Goal: Download file/media

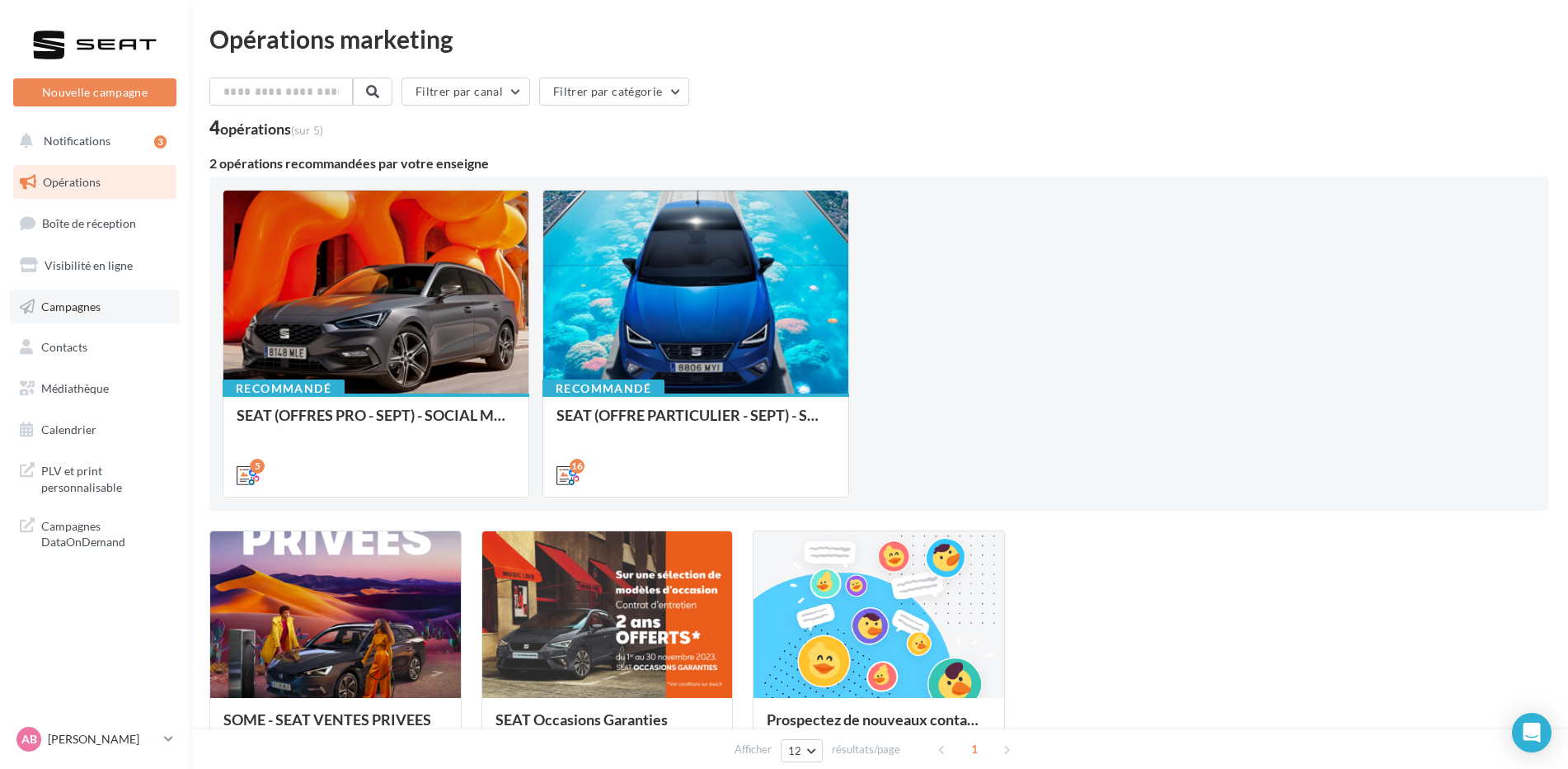
click at [114, 315] on link "Campagnes" at bounding box center [95, 307] width 170 height 35
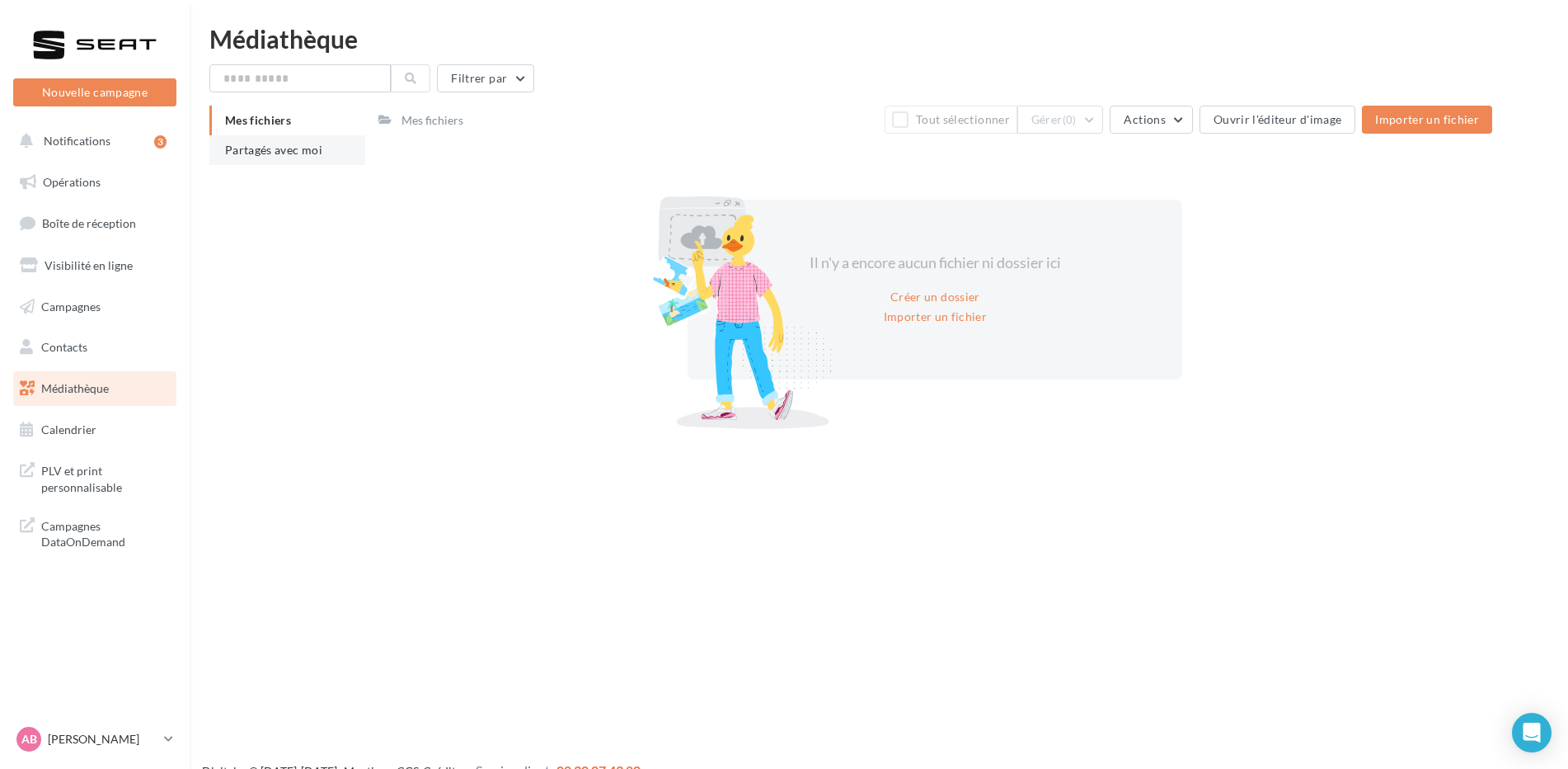
click at [251, 143] on li "Partagés avec moi" at bounding box center [288, 150] width 156 height 30
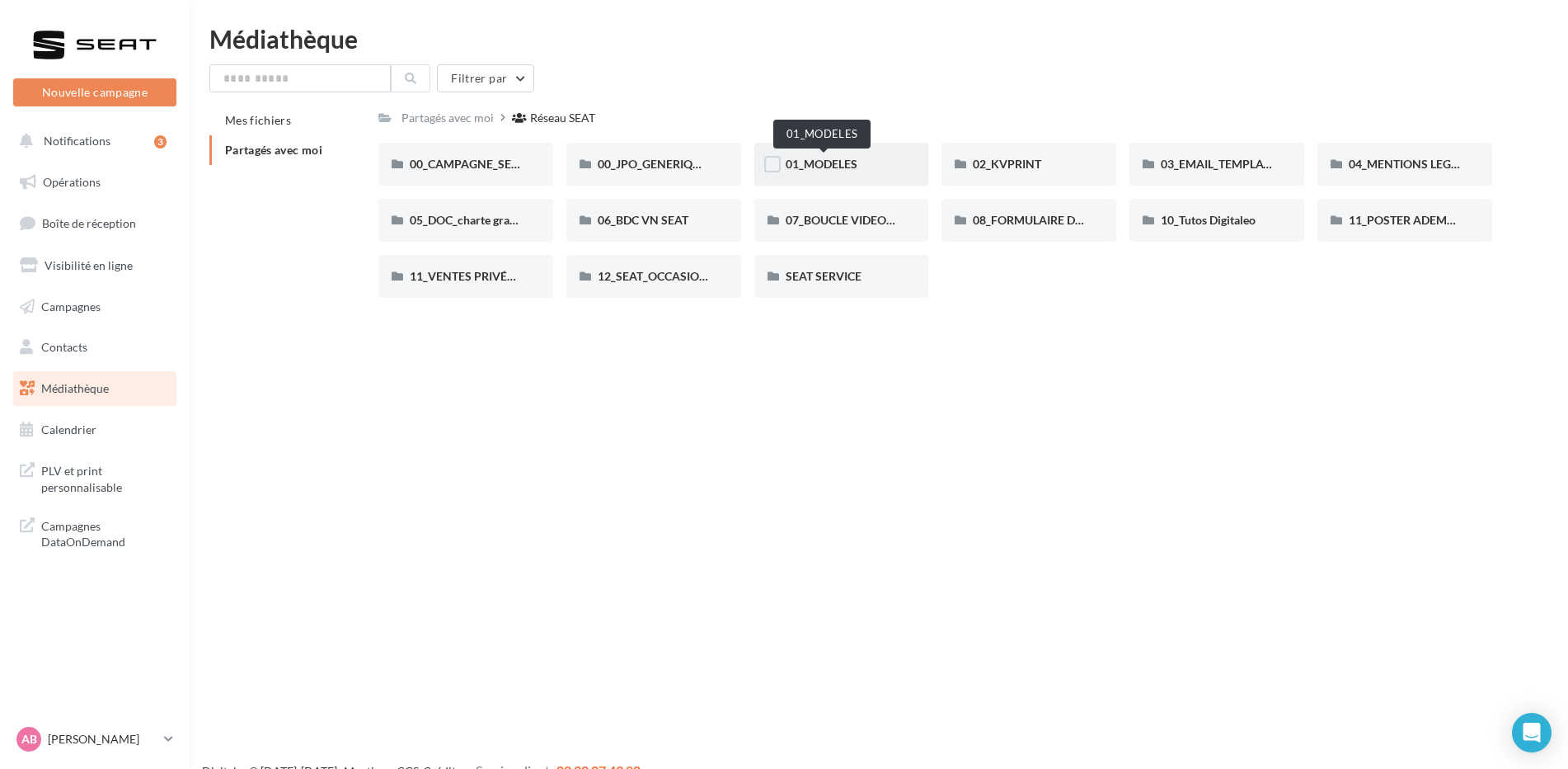
click at [837, 158] on span "01_MODELES" at bounding box center [821, 164] width 72 height 14
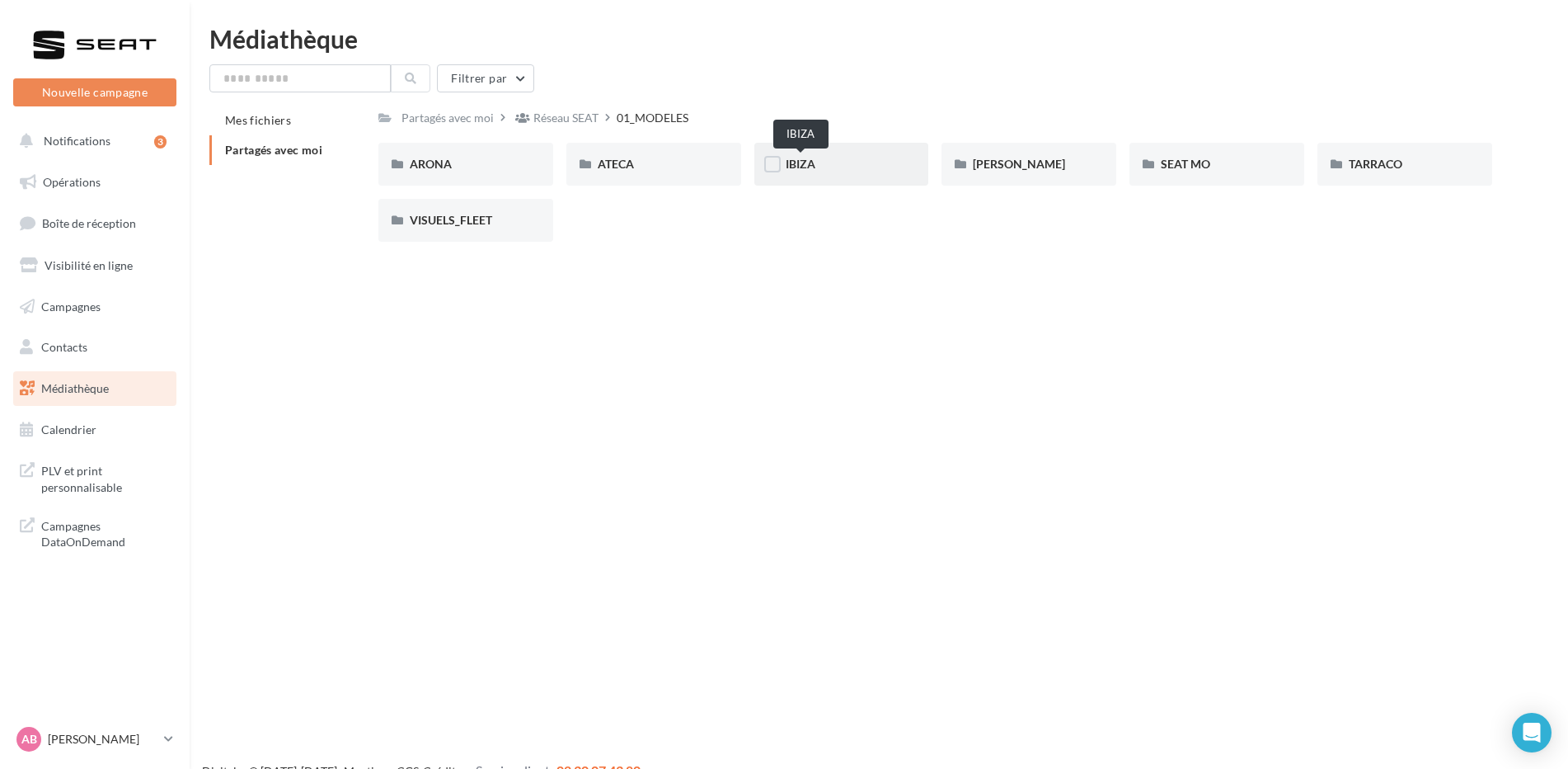
click at [795, 169] on span "IBIZA" at bounding box center [800, 164] width 30 height 14
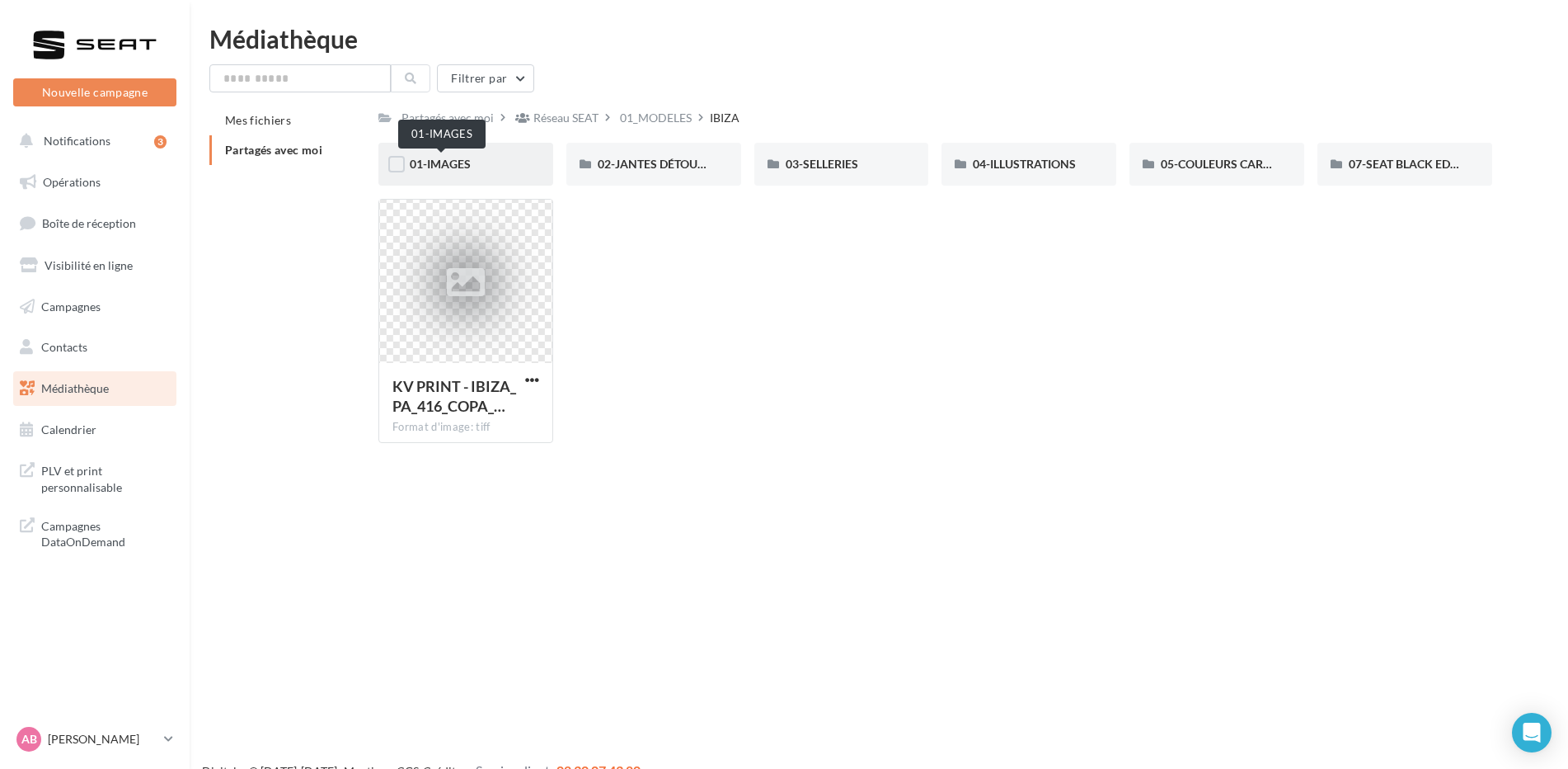
click at [437, 161] on span "01-IMAGES" at bounding box center [440, 164] width 61 height 14
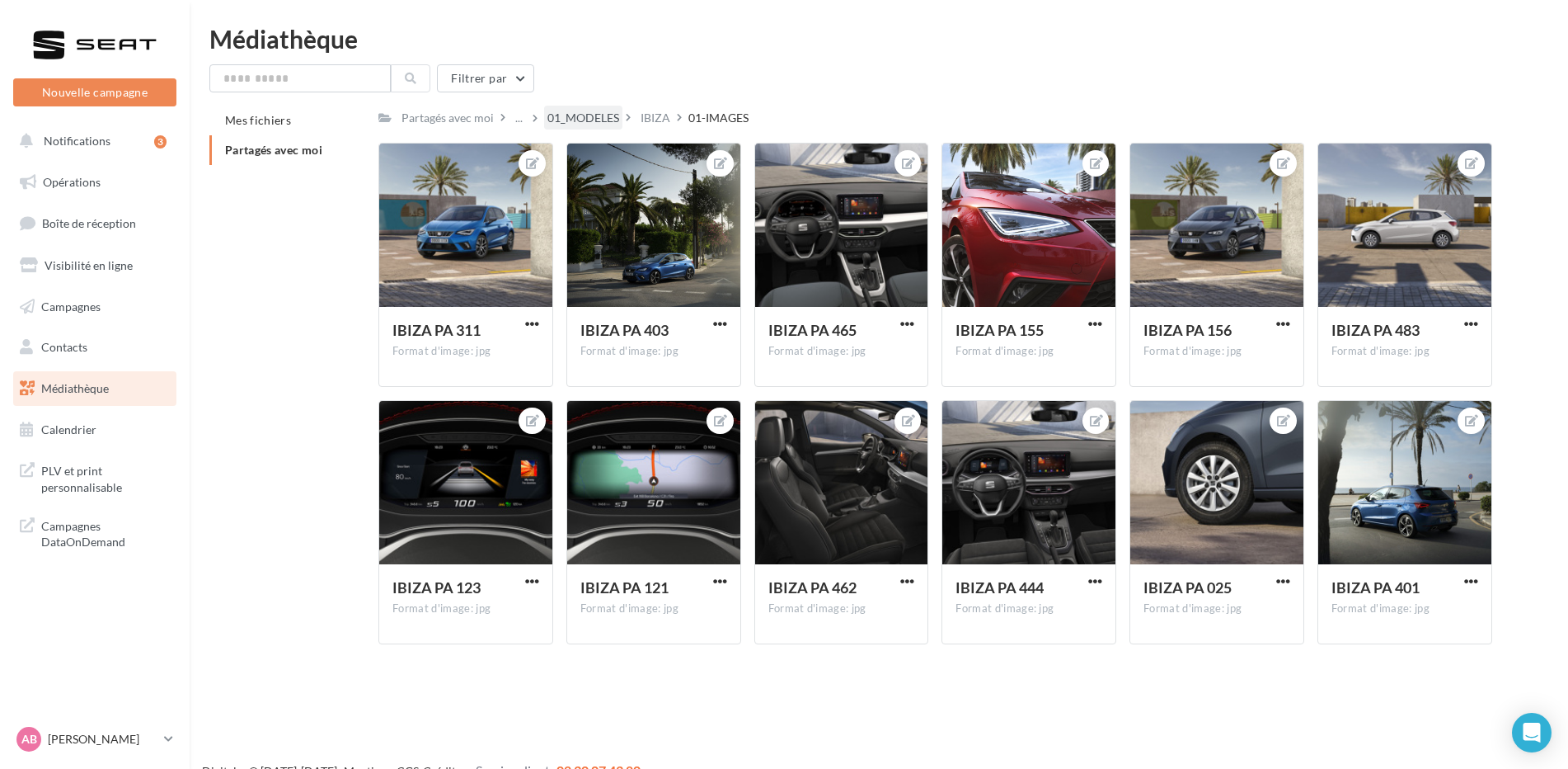
click at [575, 120] on div "01_MODELES" at bounding box center [584, 118] width 72 height 16
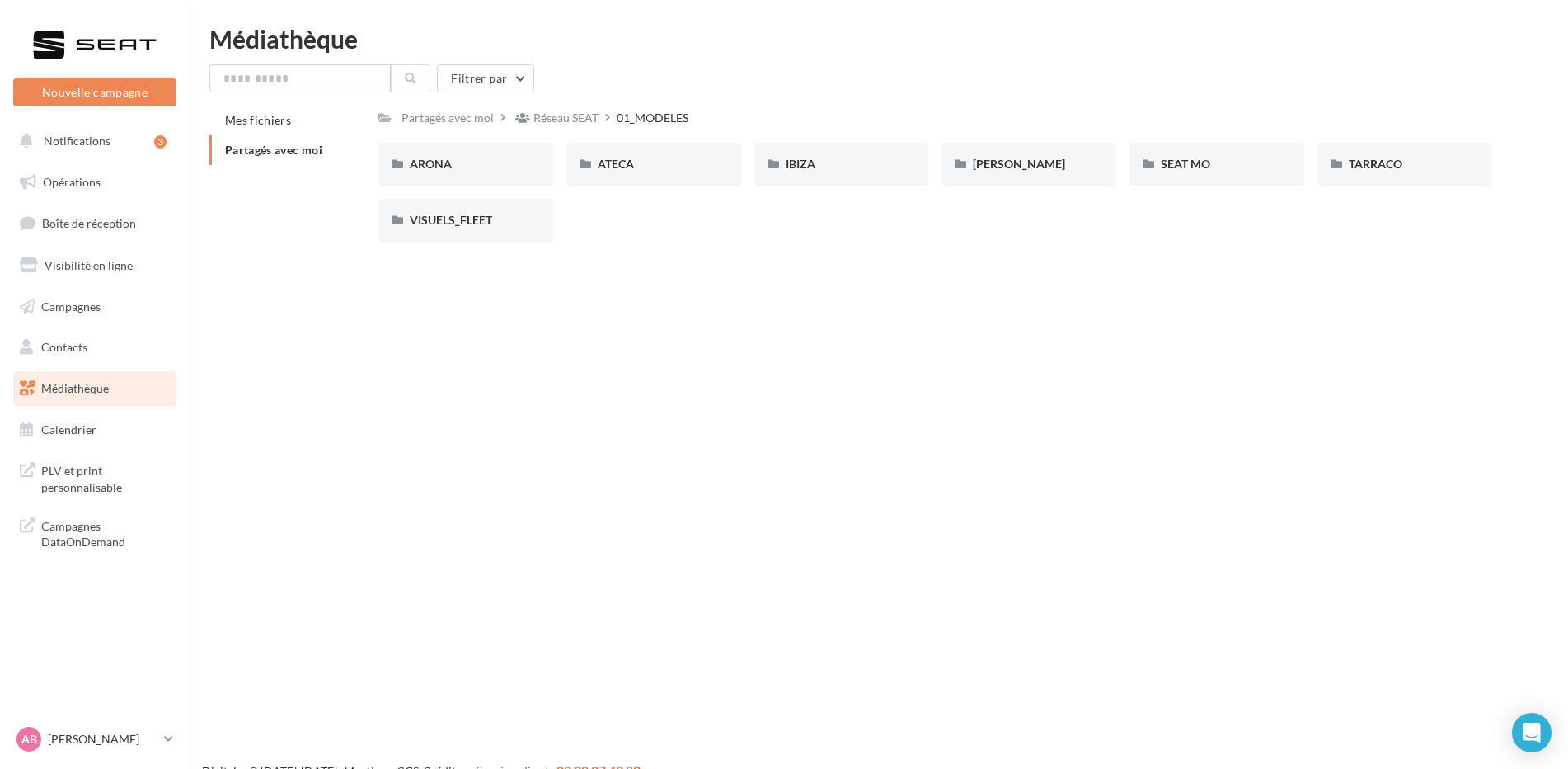
click at [575, 120] on div "Réseau SEAT" at bounding box center [566, 118] width 65 height 16
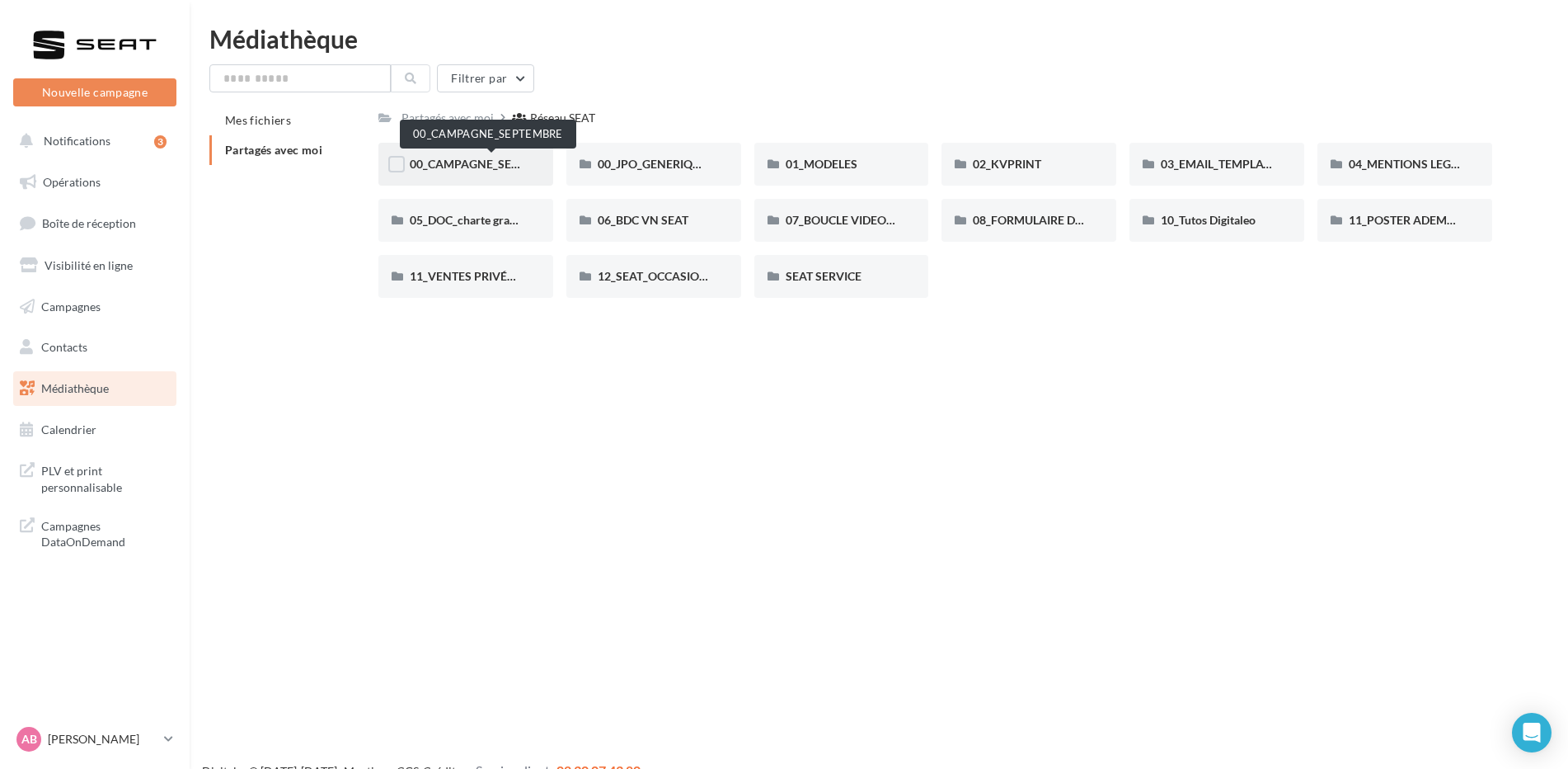
click at [475, 169] on span "00_CAMPAGNE_SEPTEMBRE" at bounding box center [487, 164] width 154 height 14
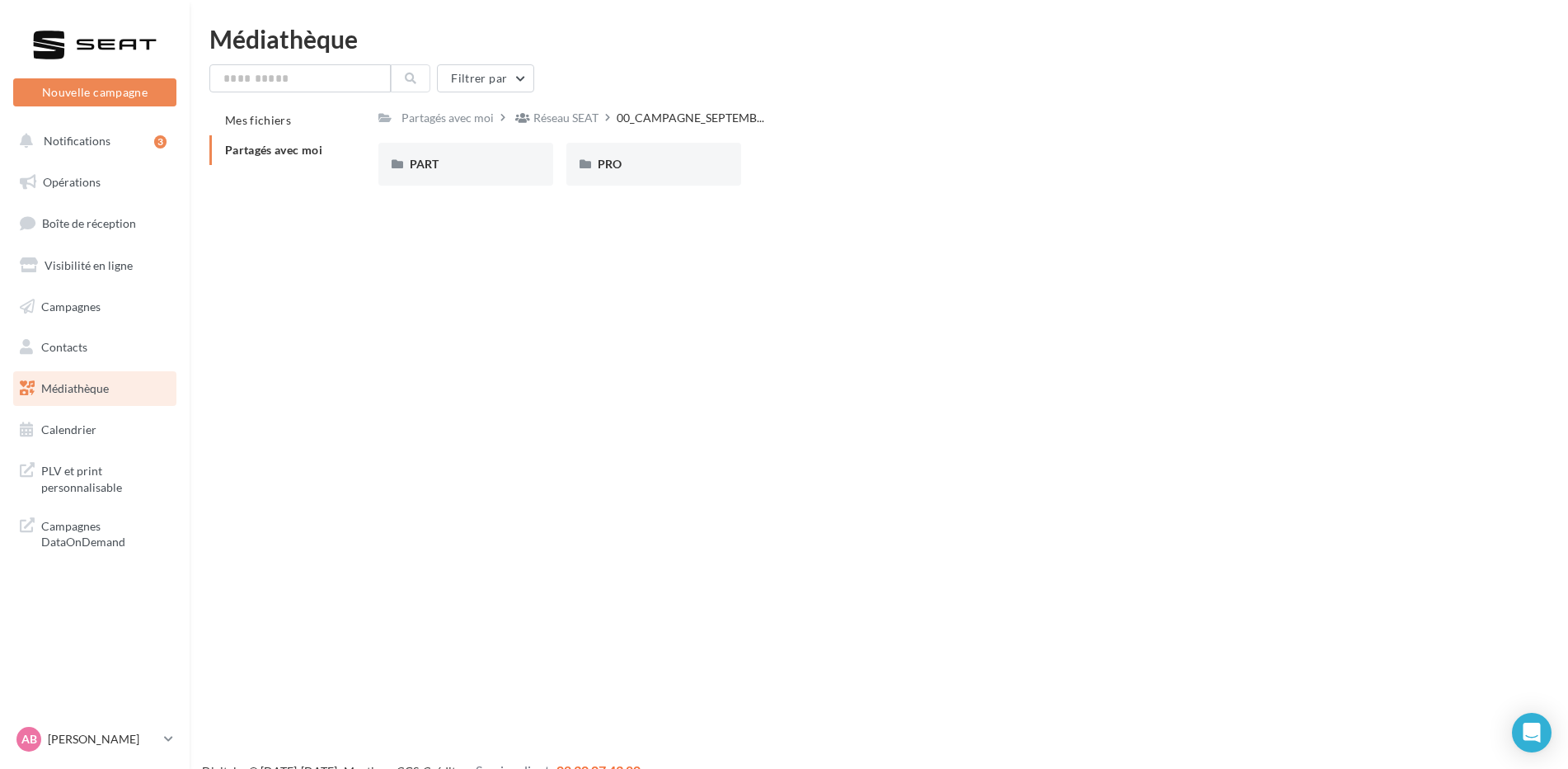
click at [475, 169] on div "PART" at bounding box center [466, 164] width 112 height 16
click at [787, 153] on div "IBIZA" at bounding box center [841, 164] width 175 height 43
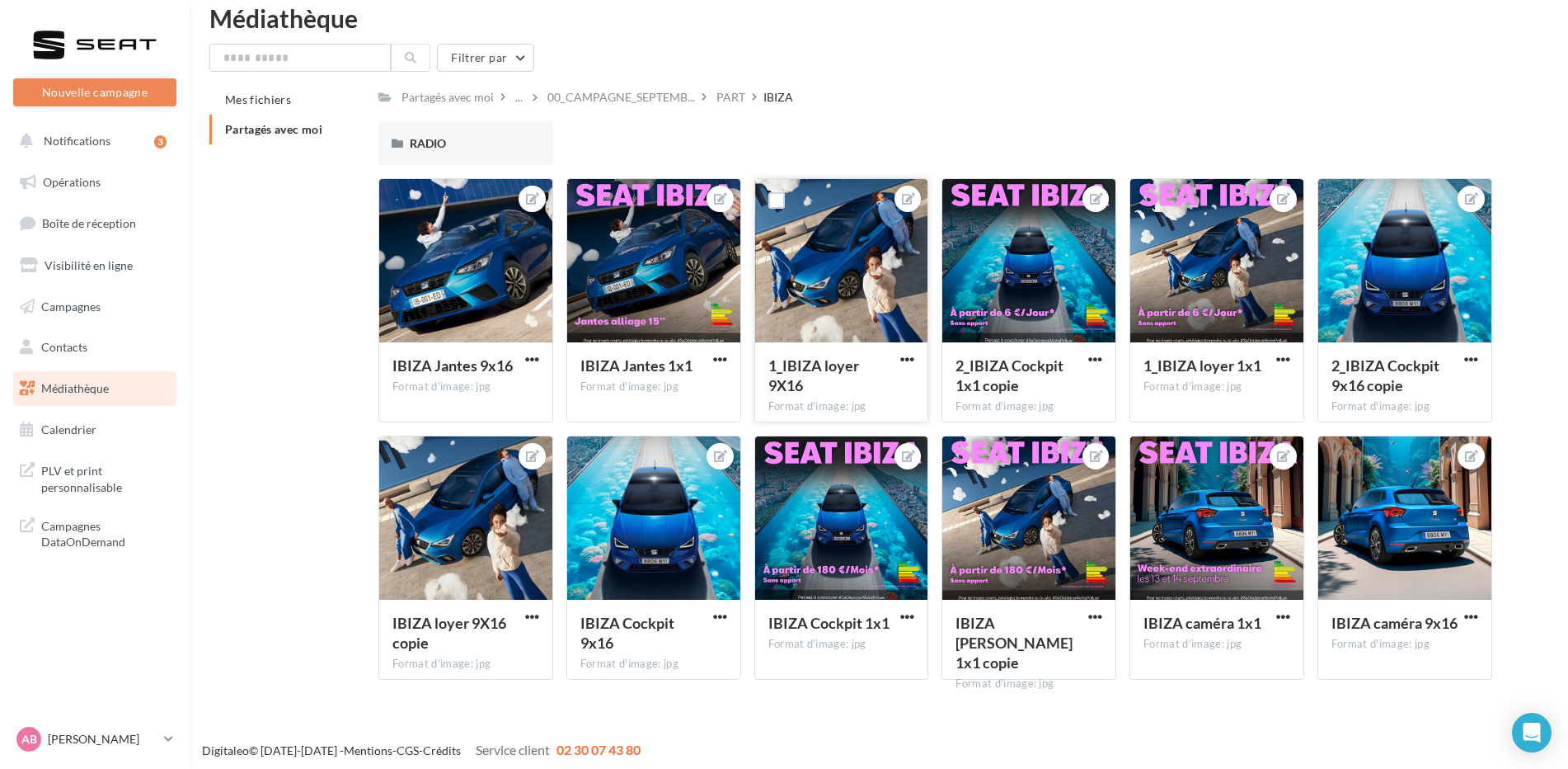
scroll to position [26, 0]
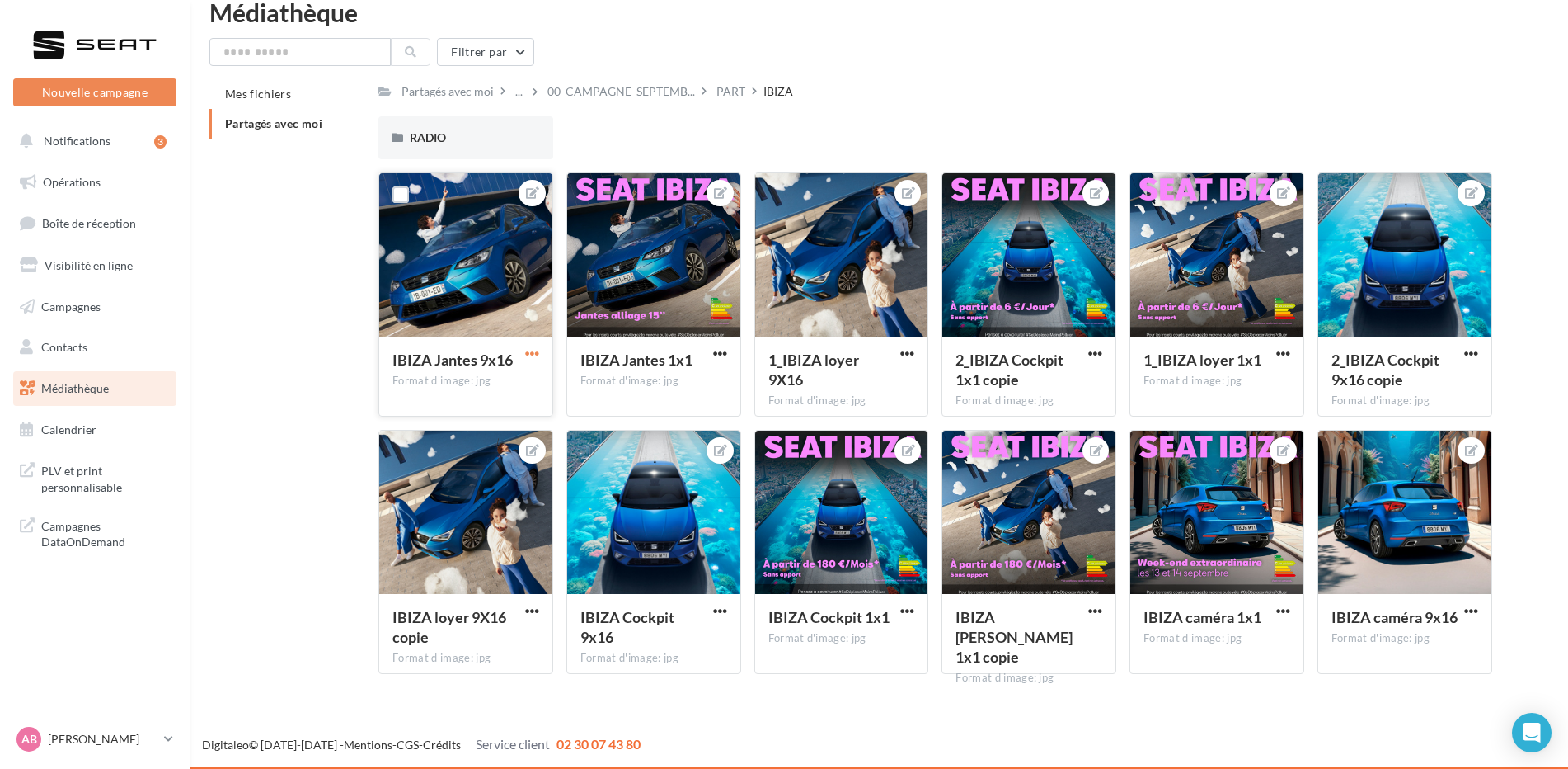
click at [534, 353] on span "button" at bounding box center [532, 353] width 14 height 14
click at [525, 350] on span "button" at bounding box center [532, 353] width 14 height 14
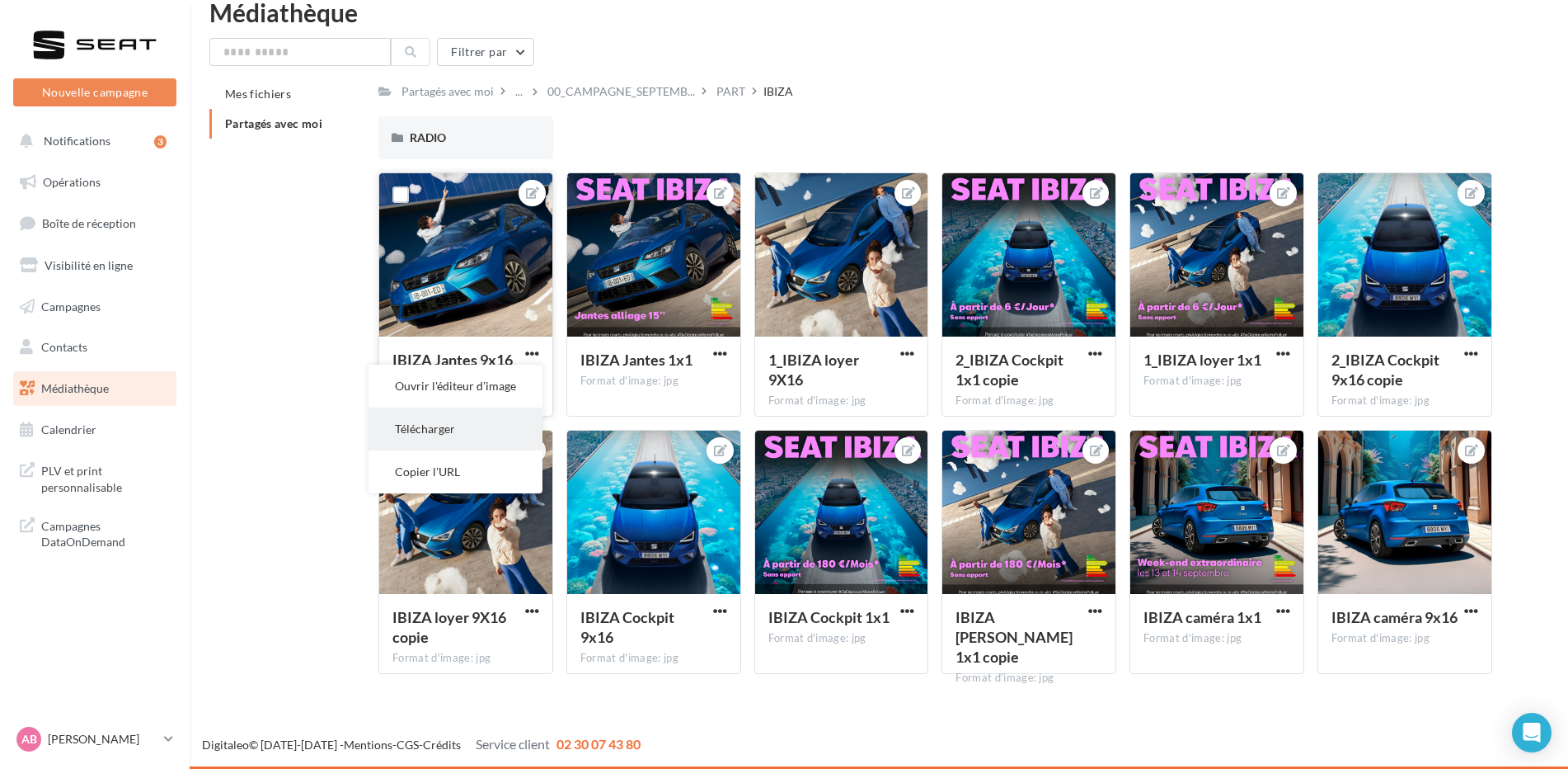
click at [474, 427] on button "Télécharger" at bounding box center [456, 429] width 174 height 43
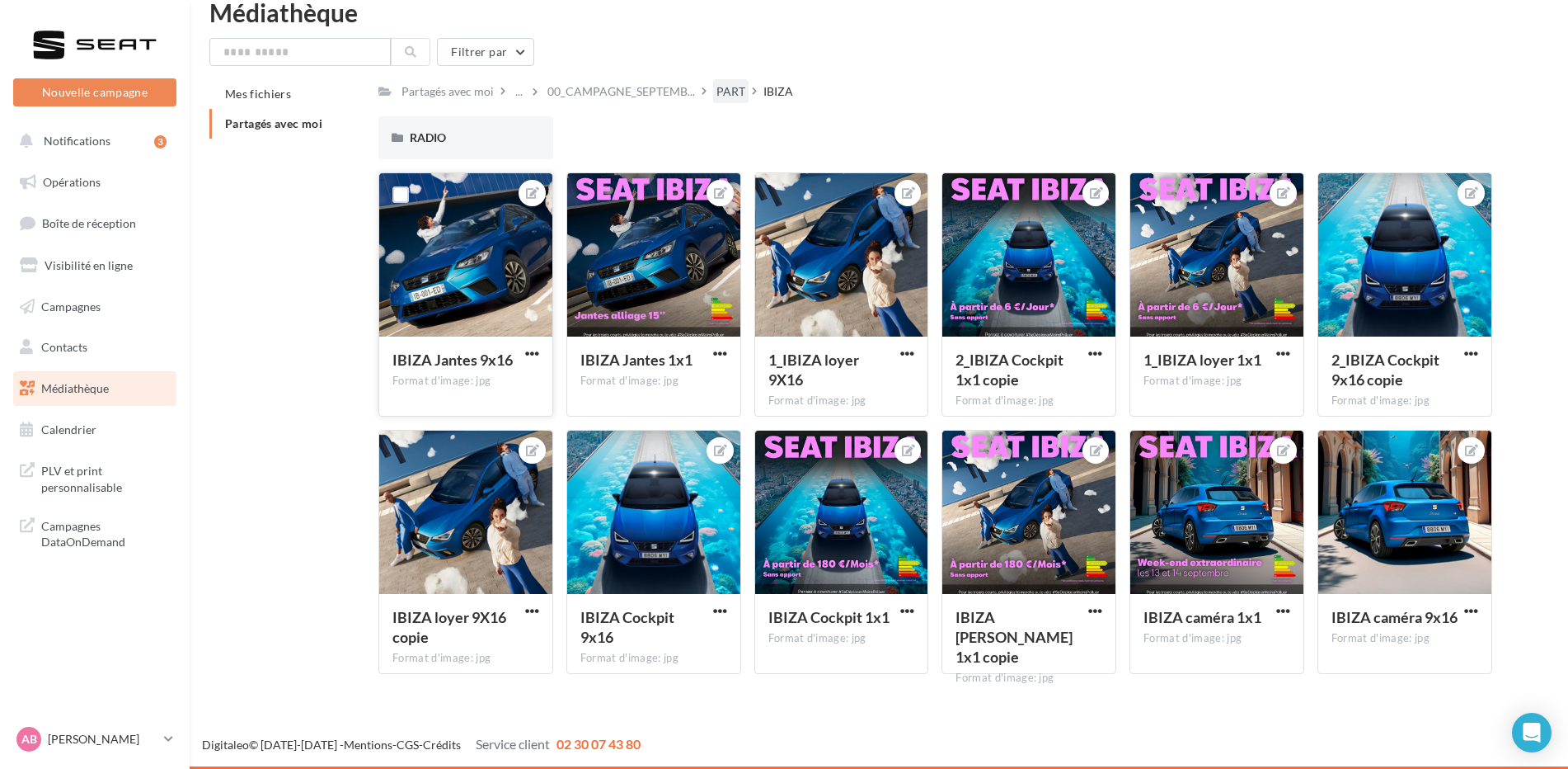
click at [746, 87] on div "PART" at bounding box center [731, 91] width 29 height 16
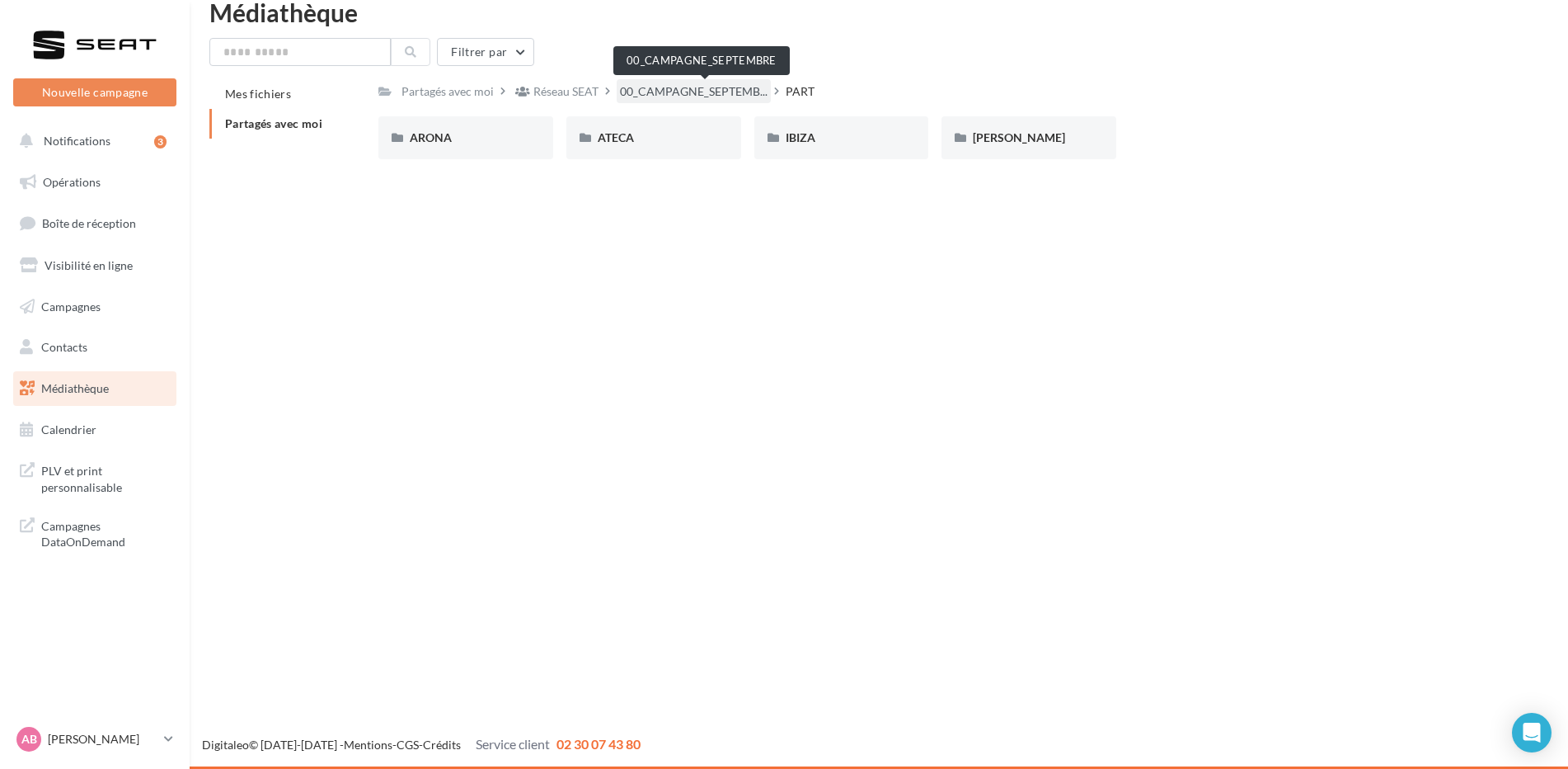
click at [665, 87] on span "00_CAMPAGNE_SEPTEMB..." at bounding box center [694, 91] width 148 height 16
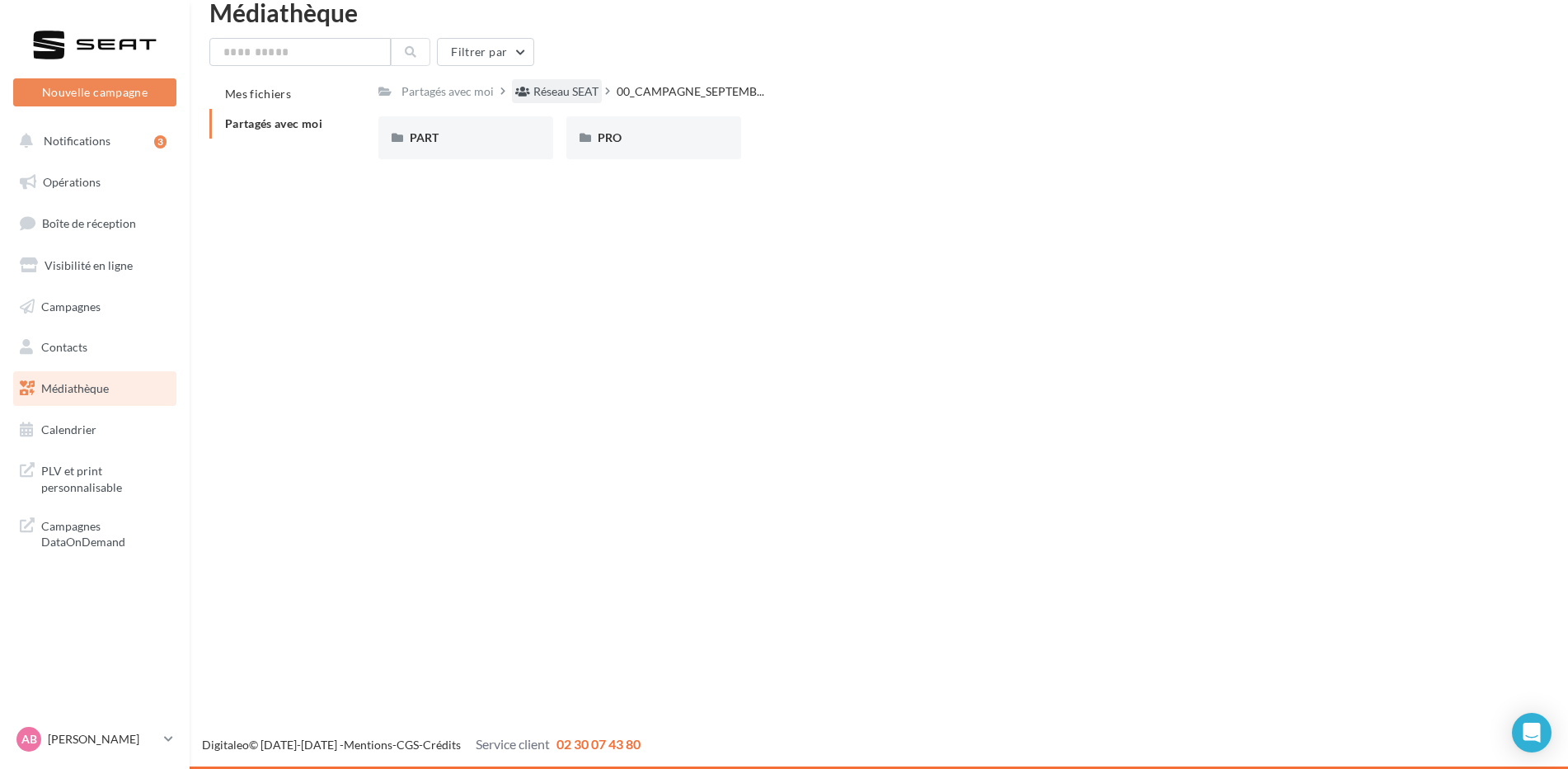
click at [563, 102] on div "Réseau SEAT" at bounding box center [557, 91] width 90 height 24
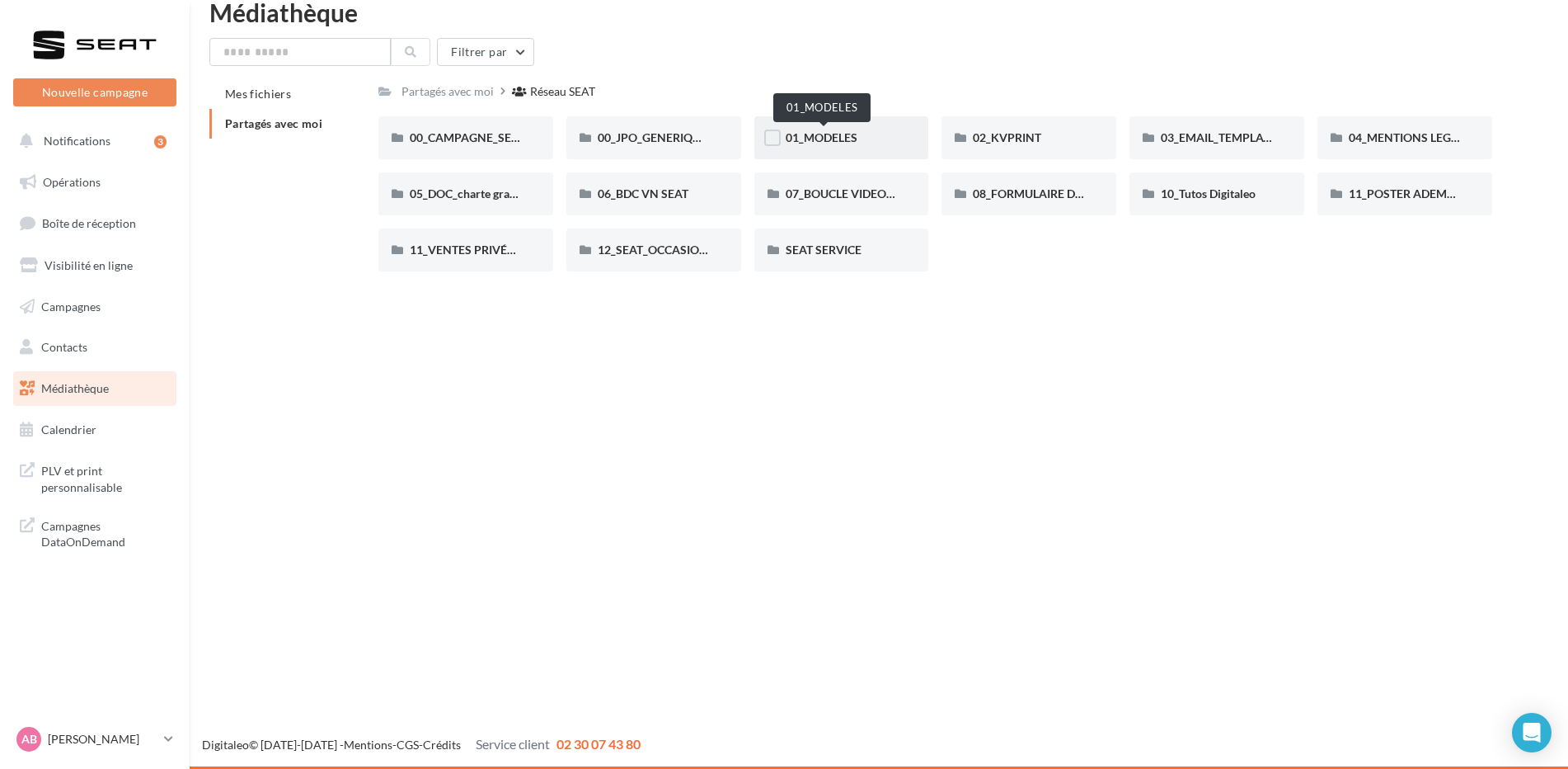
click at [829, 131] on span "01_MODELES" at bounding box center [821, 137] width 72 height 14
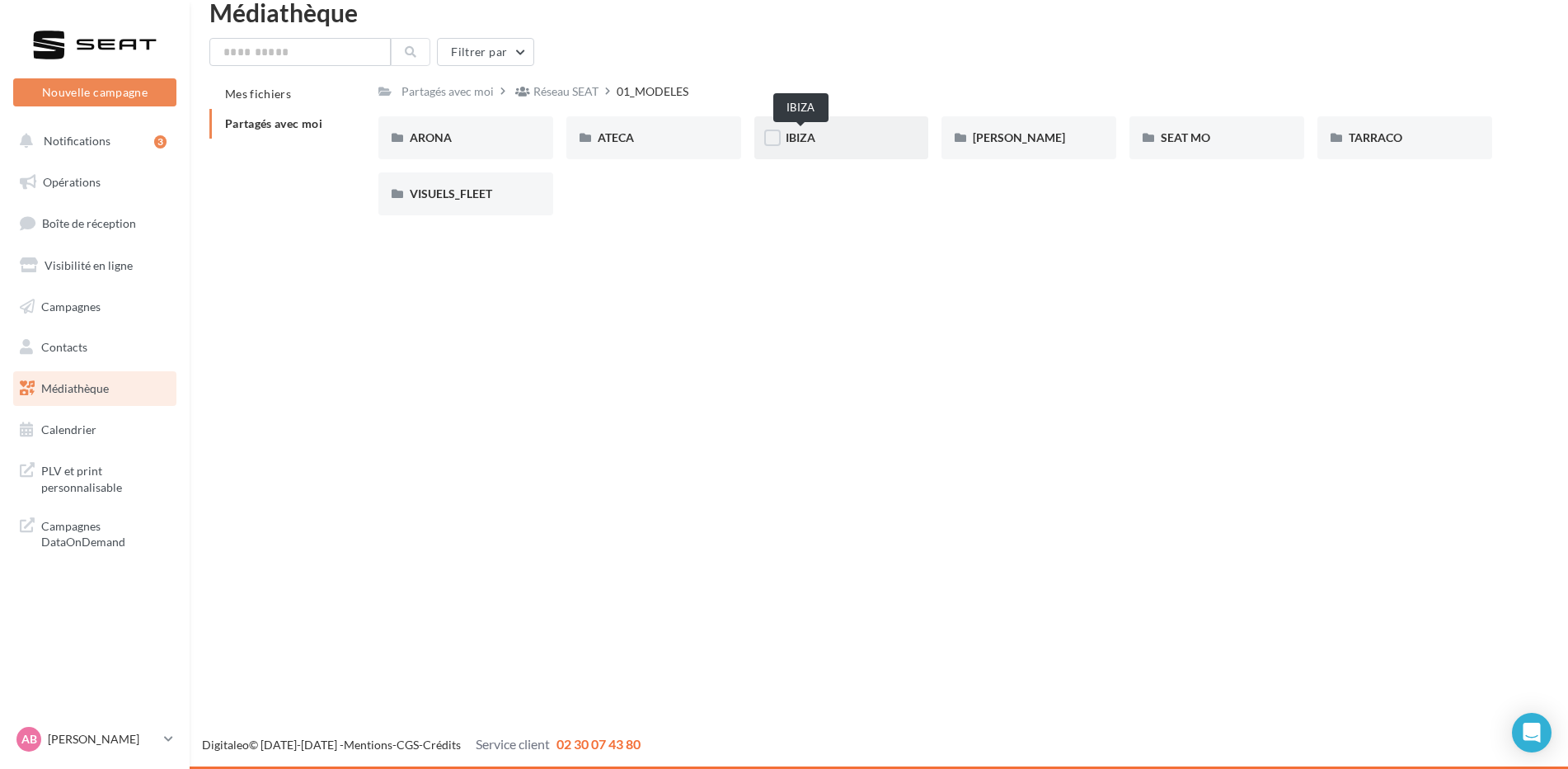
click at [793, 137] on span "IBIZA" at bounding box center [800, 137] width 30 height 14
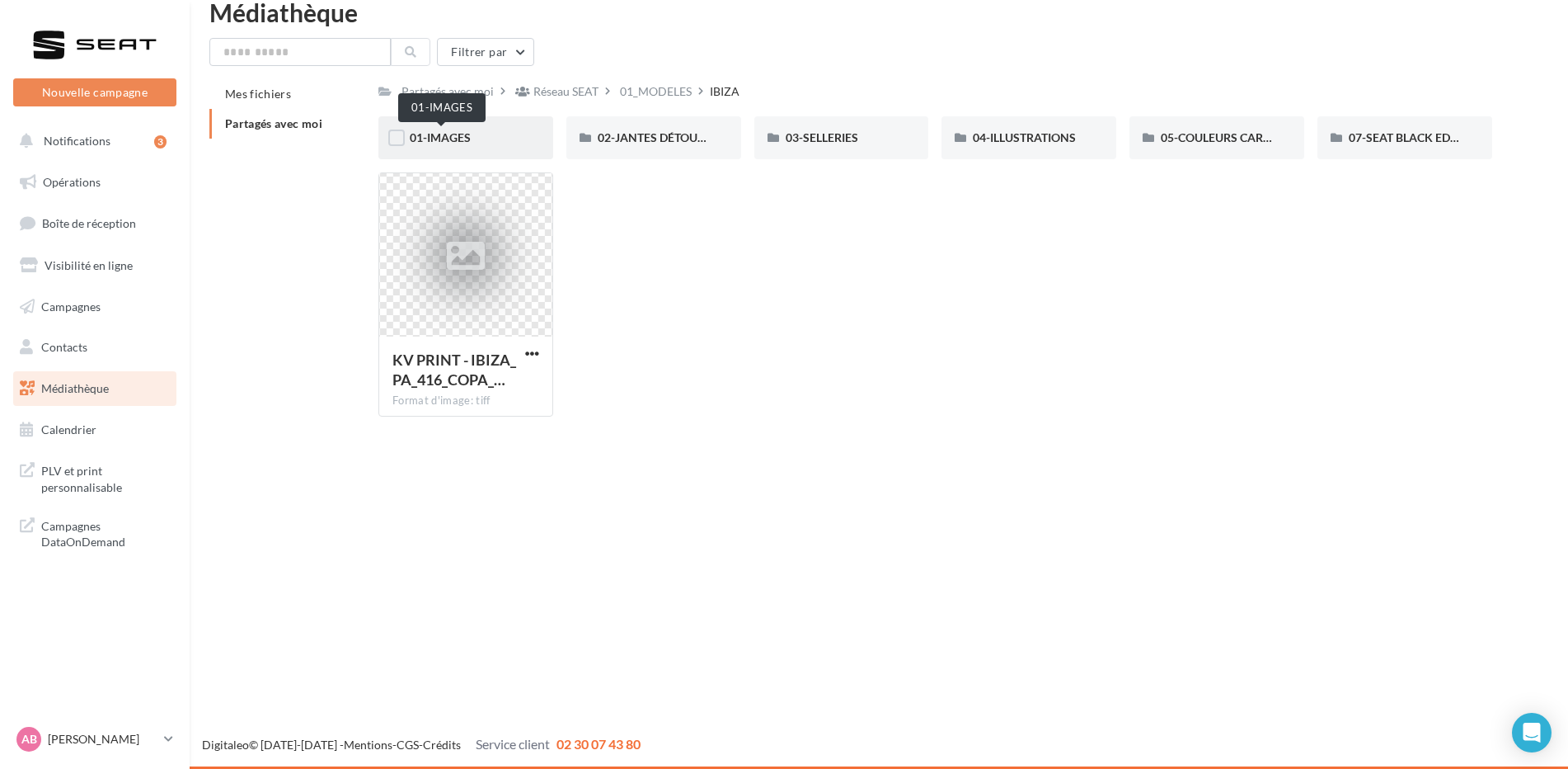
click at [455, 135] on span "01-IMAGES" at bounding box center [440, 137] width 61 height 14
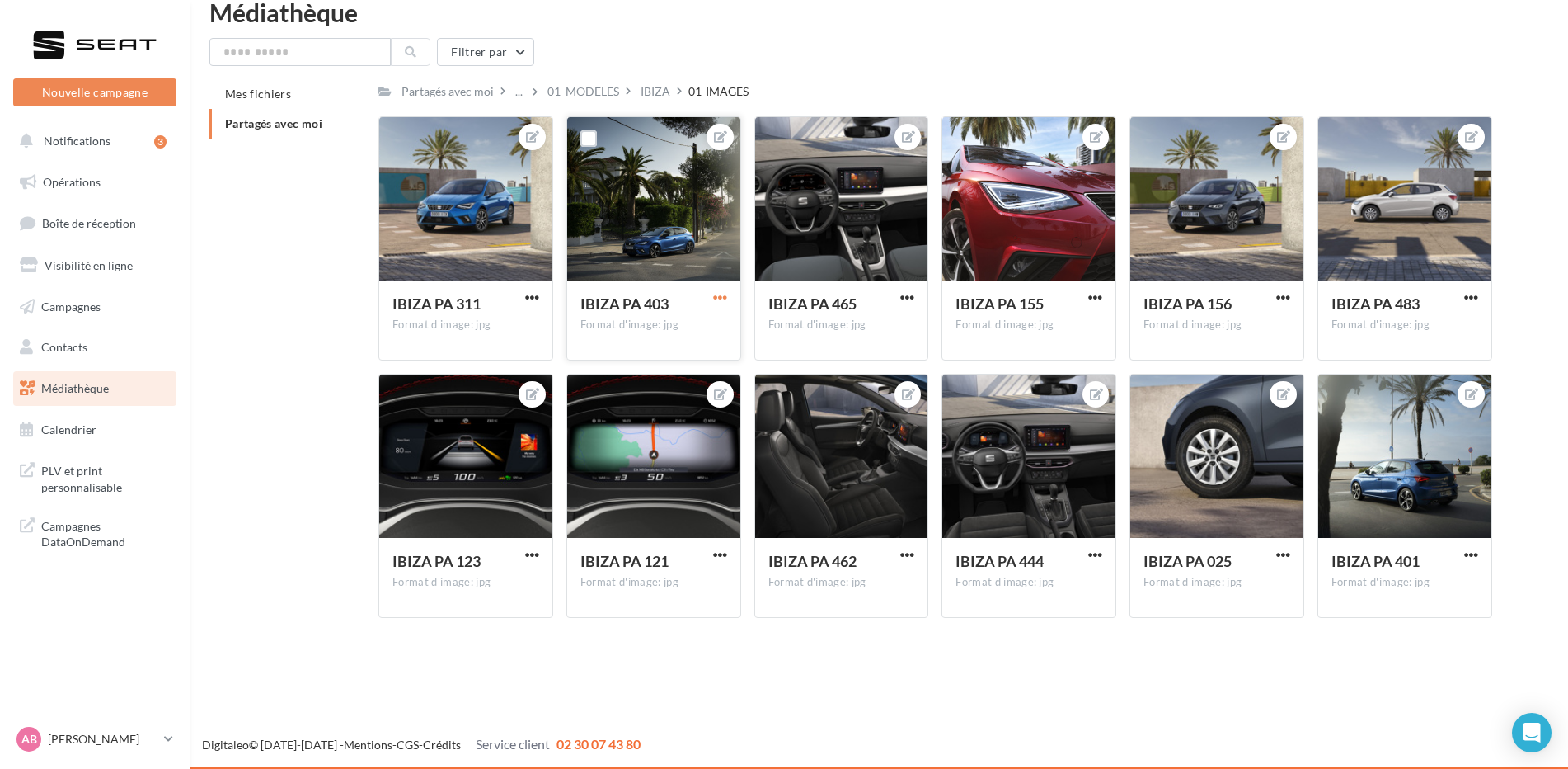
click at [718, 293] on span "button" at bounding box center [721, 297] width 14 height 14
click at [641, 368] on button "Télécharger" at bounding box center [644, 372] width 174 height 43
